Goal: Task Accomplishment & Management: Use online tool/utility

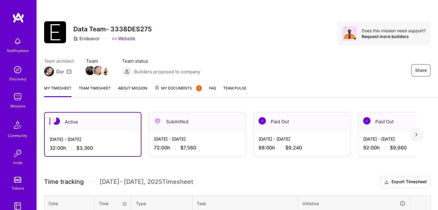
scroll to position [67, 0]
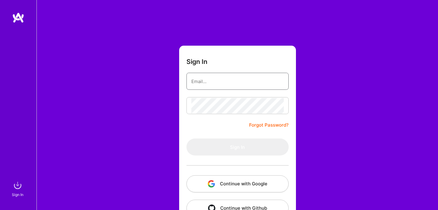
type input "ferrerfc@gmail.com"
click at [227, 156] on div at bounding box center [238, 165] width 102 height 20
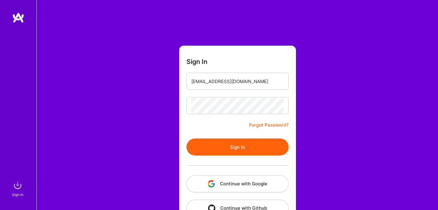
click at [231, 151] on button "Sign In" at bounding box center [238, 146] width 102 height 17
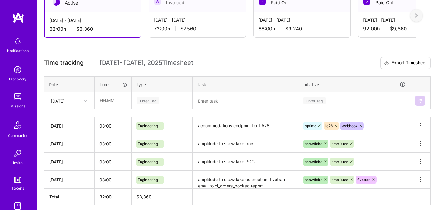
scroll to position [144, 0]
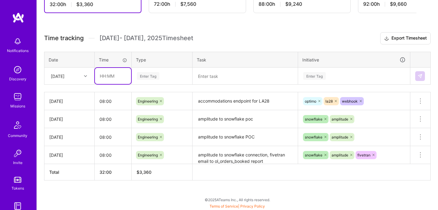
click at [118, 82] on input "text" at bounding box center [113, 76] width 36 height 16
type input "08:00"
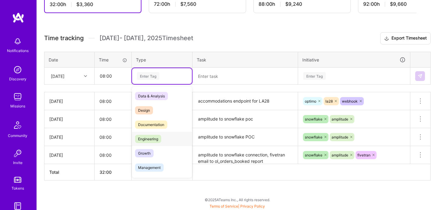
click at [149, 142] on span "Engineering" at bounding box center [148, 139] width 26 height 8
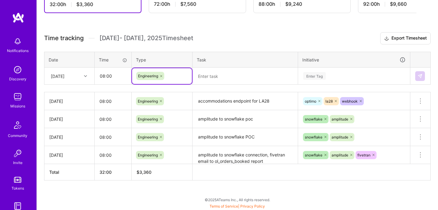
click at [222, 74] on textarea at bounding box center [245, 76] width 104 height 16
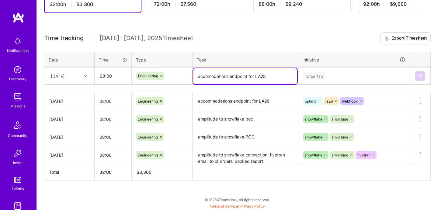
type textarea "accomodations endpoint for LA28"
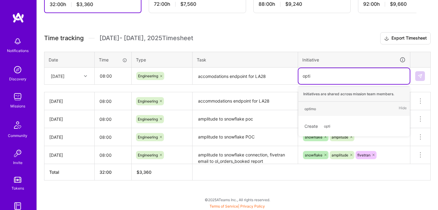
type input "optim"
click at [316, 110] on div "optimo" at bounding box center [311, 109] width 12 height 6
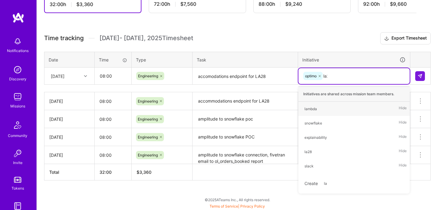
type input "la28"
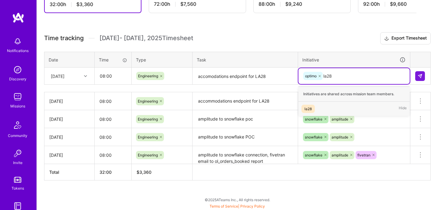
click at [328, 109] on div "la28 Hide" at bounding box center [353, 109] width 111 height 14
type input "web"
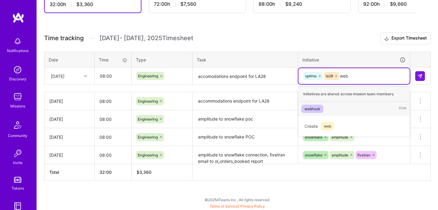
click at [322, 109] on span "webhook" at bounding box center [313, 109] width 22 height 8
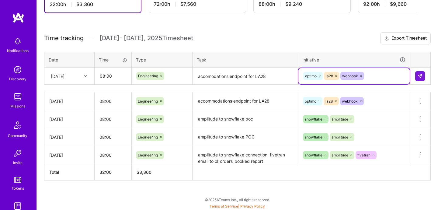
click at [218, 78] on textarea "accomodations endpoint for LA28" at bounding box center [245, 76] width 104 height 16
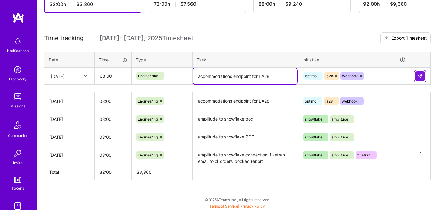
type textarea "accommodations endpoint for LA28"
click at [422, 78] on button at bounding box center [420, 76] width 10 height 10
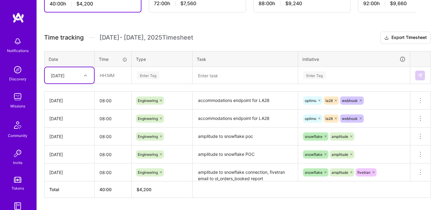
scroll to position [162, 0]
